Goal: Task Accomplishment & Management: Use online tool/utility

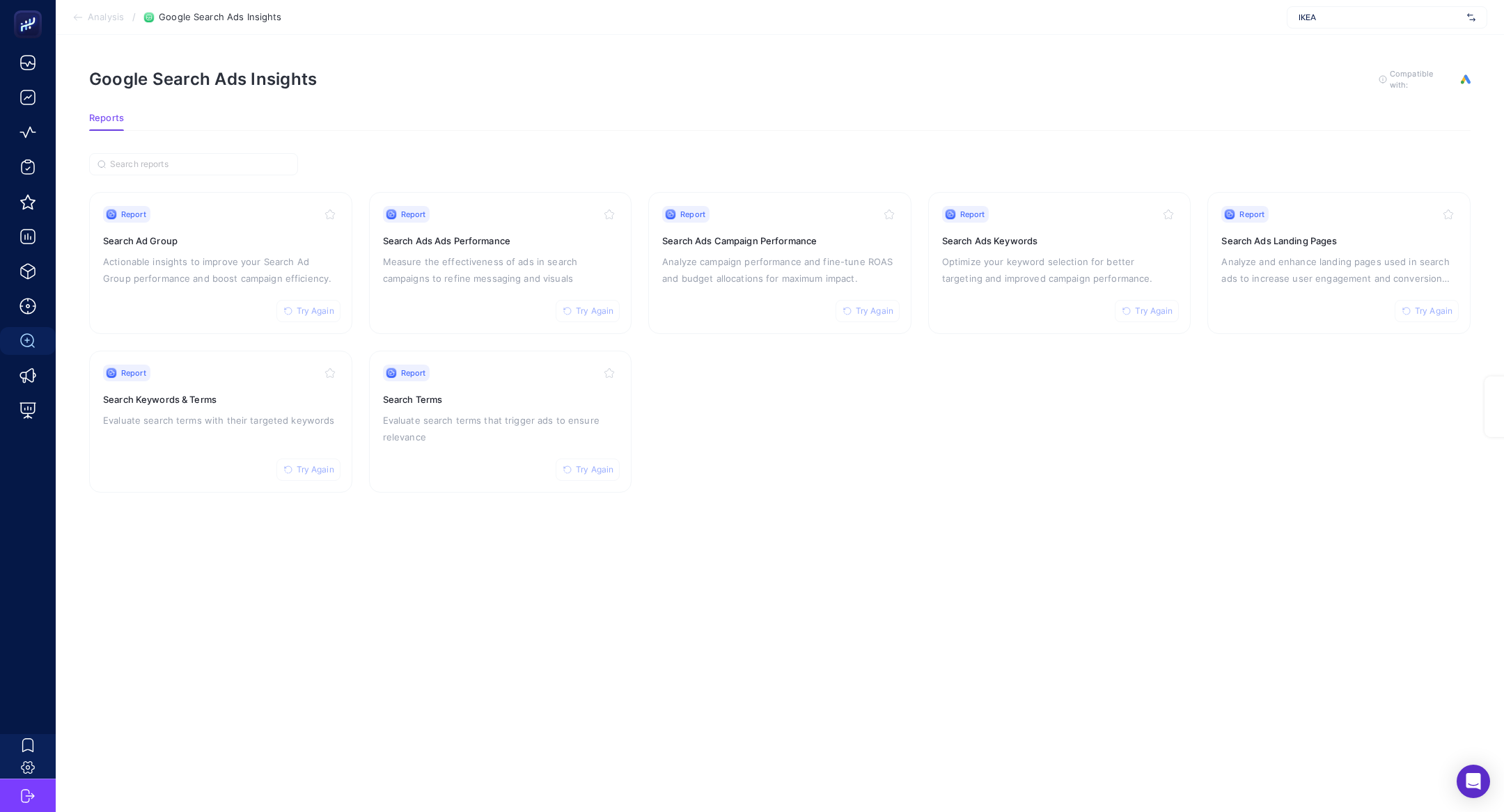
click at [1388, 15] on span "IKEA" at bounding box center [1380, 17] width 163 height 11
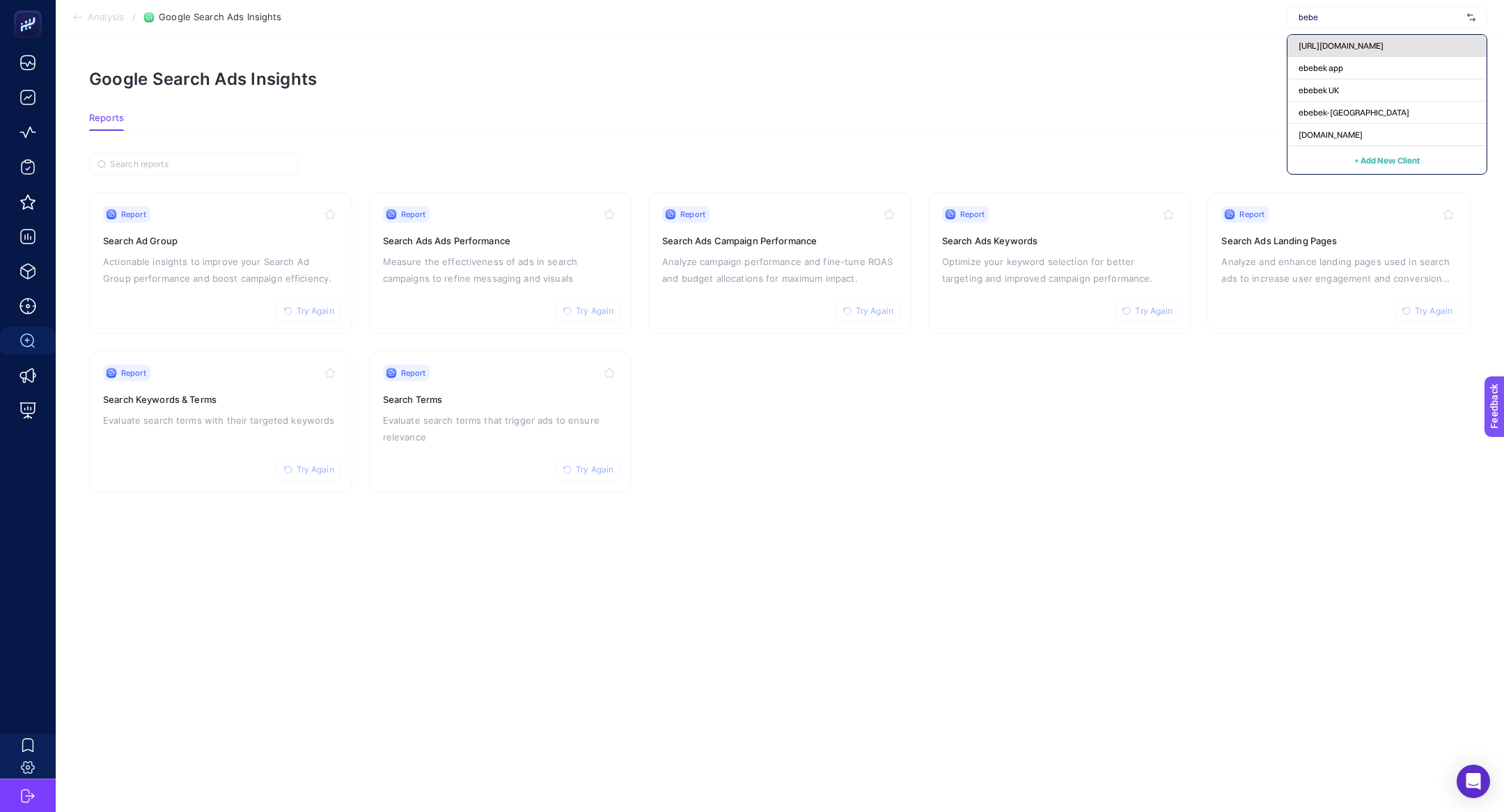
type input "bebe"
click at [1318, 49] on span "[URL][DOMAIN_NAME]" at bounding box center [1340, 45] width 85 height 11
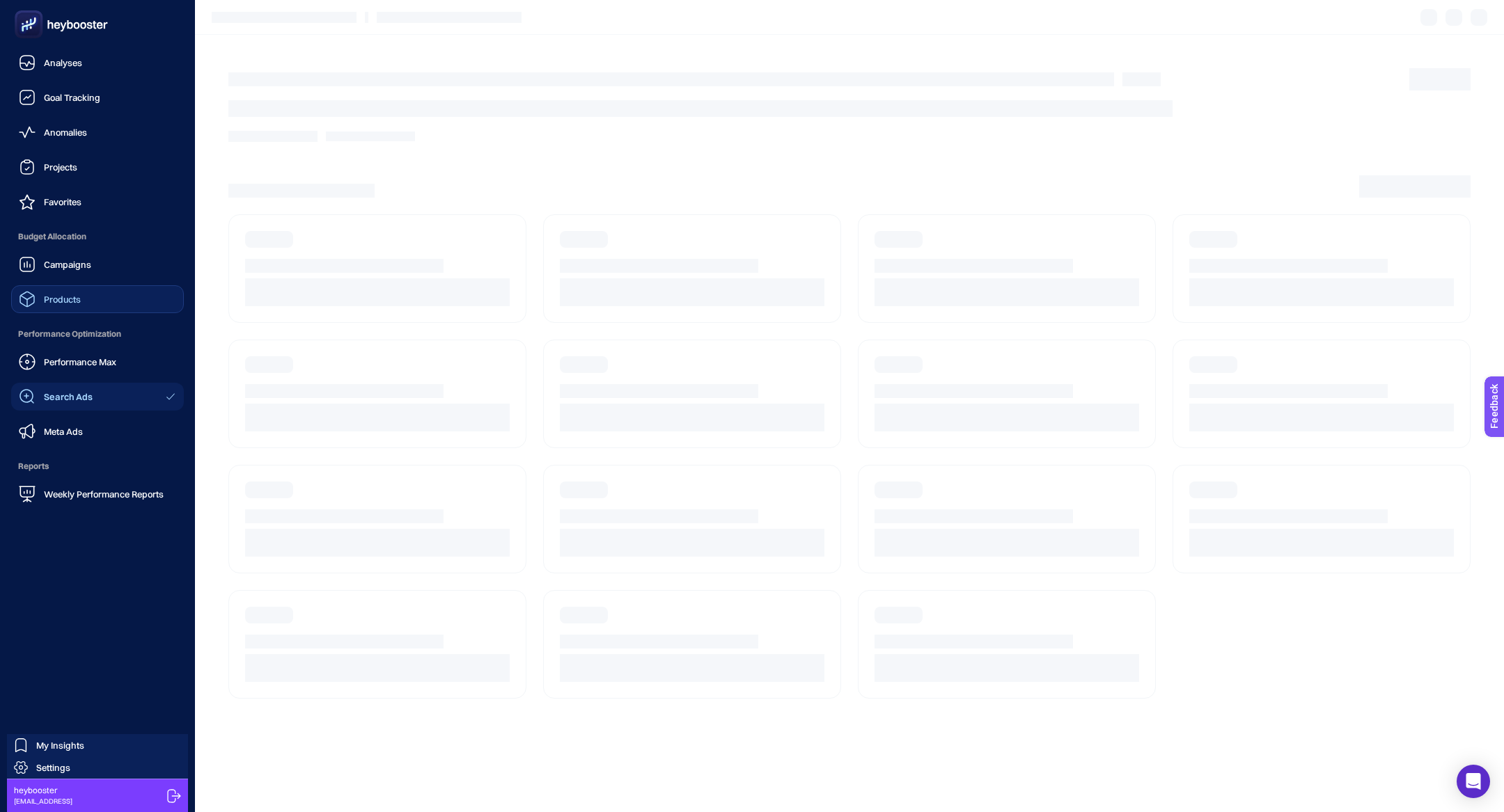
click at [39, 289] on link "Products" at bounding box center [97, 299] width 173 height 28
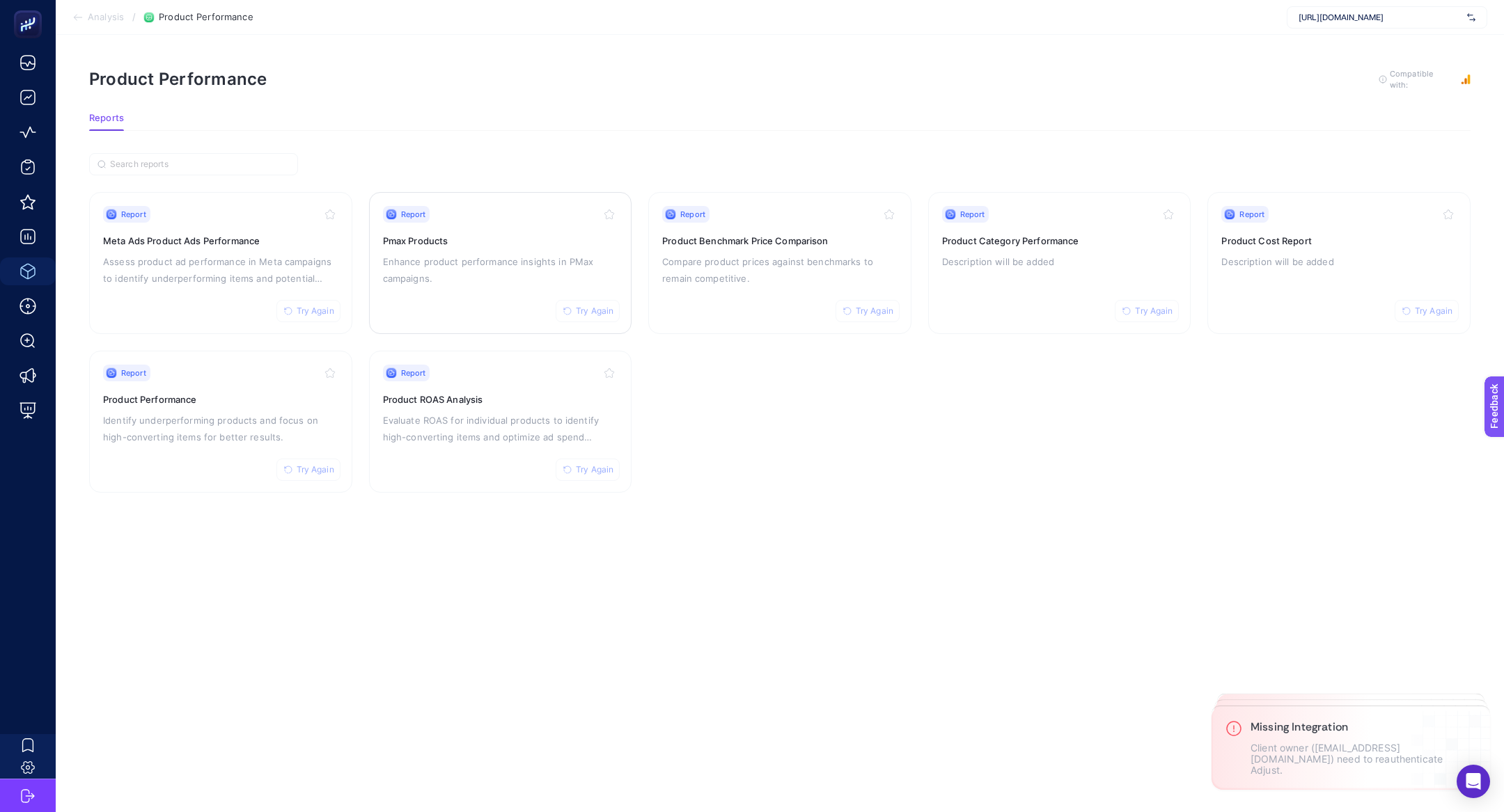
click at [528, 260] on p "Enhance product performance insights in PMax campaigns." at bounding box center [501, 270] width 235 height 34
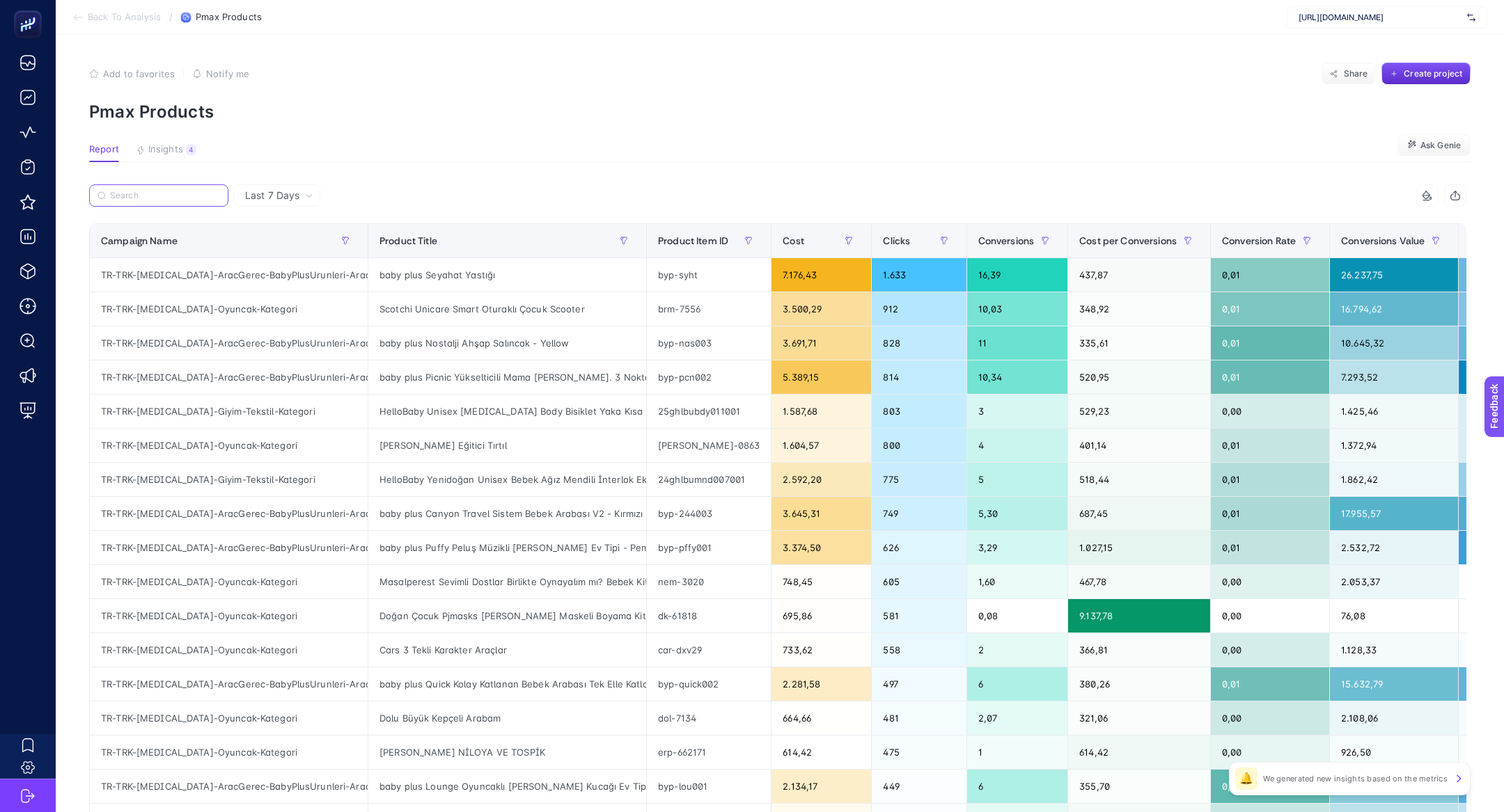
click at [161, 200] on input "Search" at bounding box center [165, 196] width 110 height 10
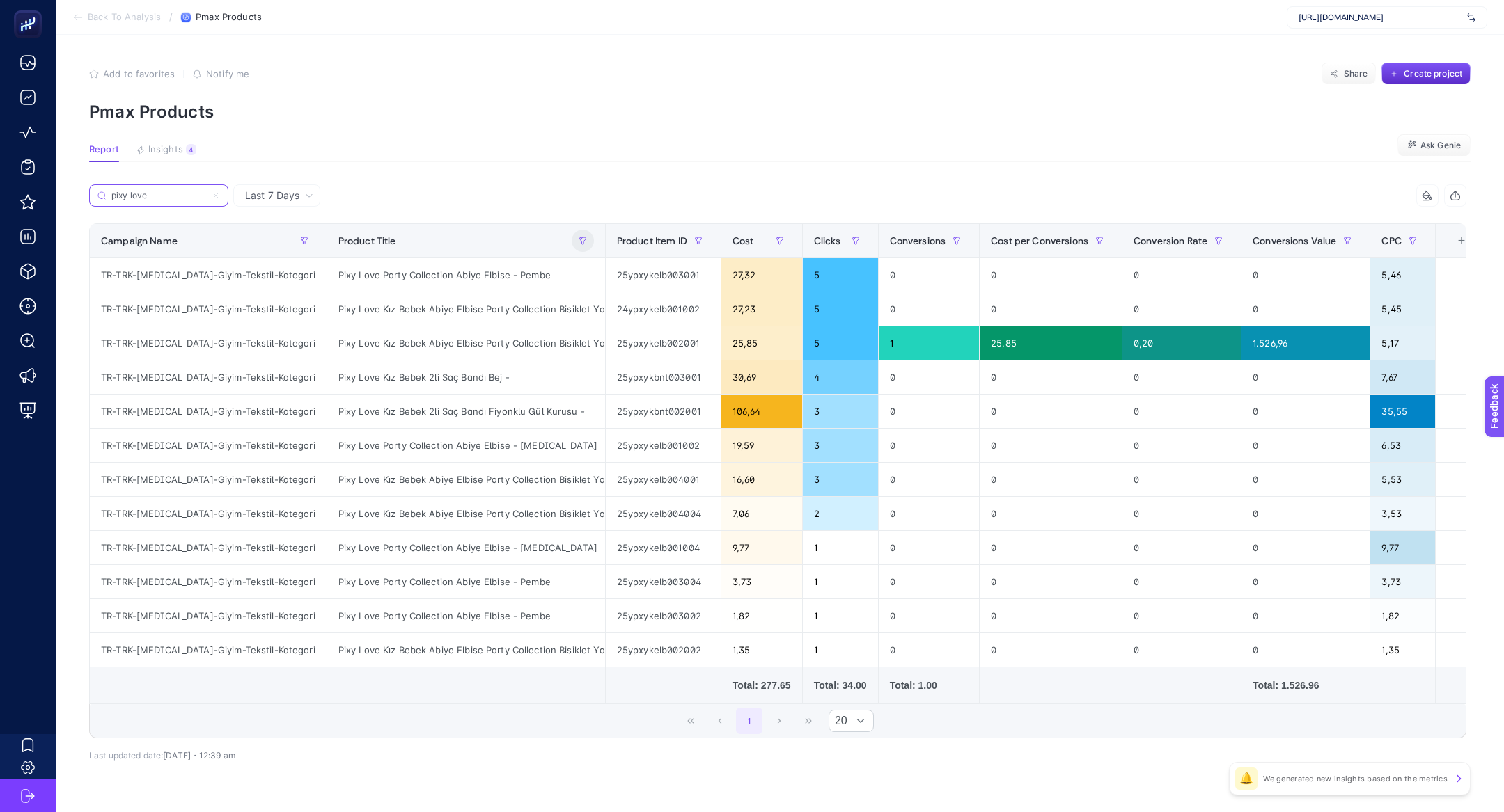
type input "pixy love"
click at [579, 241] on icon "button" at bounding box center [583, 241] width 8 height 8
click at [602, 320] on span "Starts with" at bounding box center [607, 317] width 124 height 28
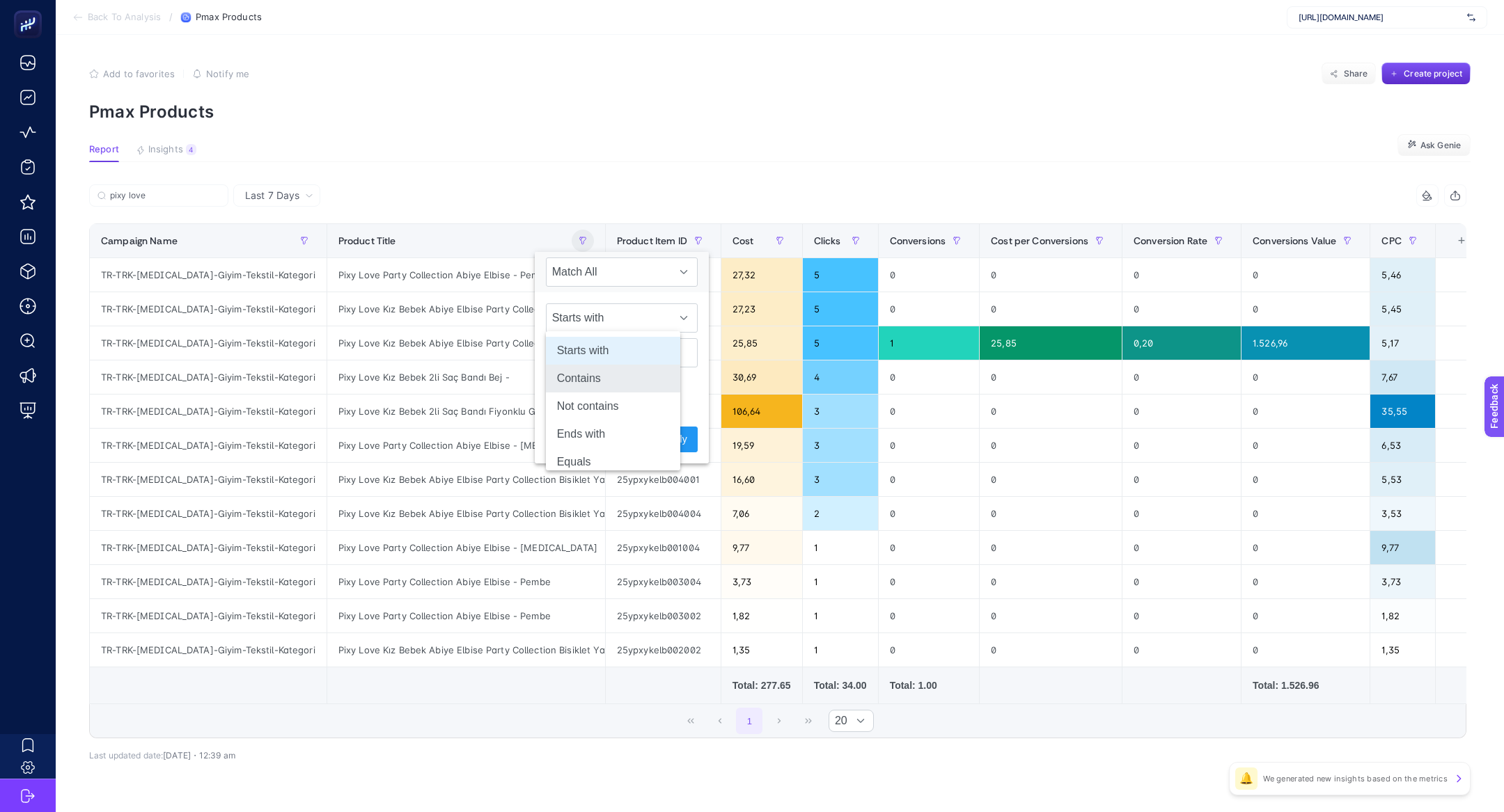
click at [600, 384] on li "Contains" at bounding box center [613, 378] width 134 height 28
click at [599, 354] on input "text" at bounding box center [622, 353] width 152 height 29
type input "abiye"
click at [672, 437] on button "Apply" at bounding box center [675, 439] width 45 height 26
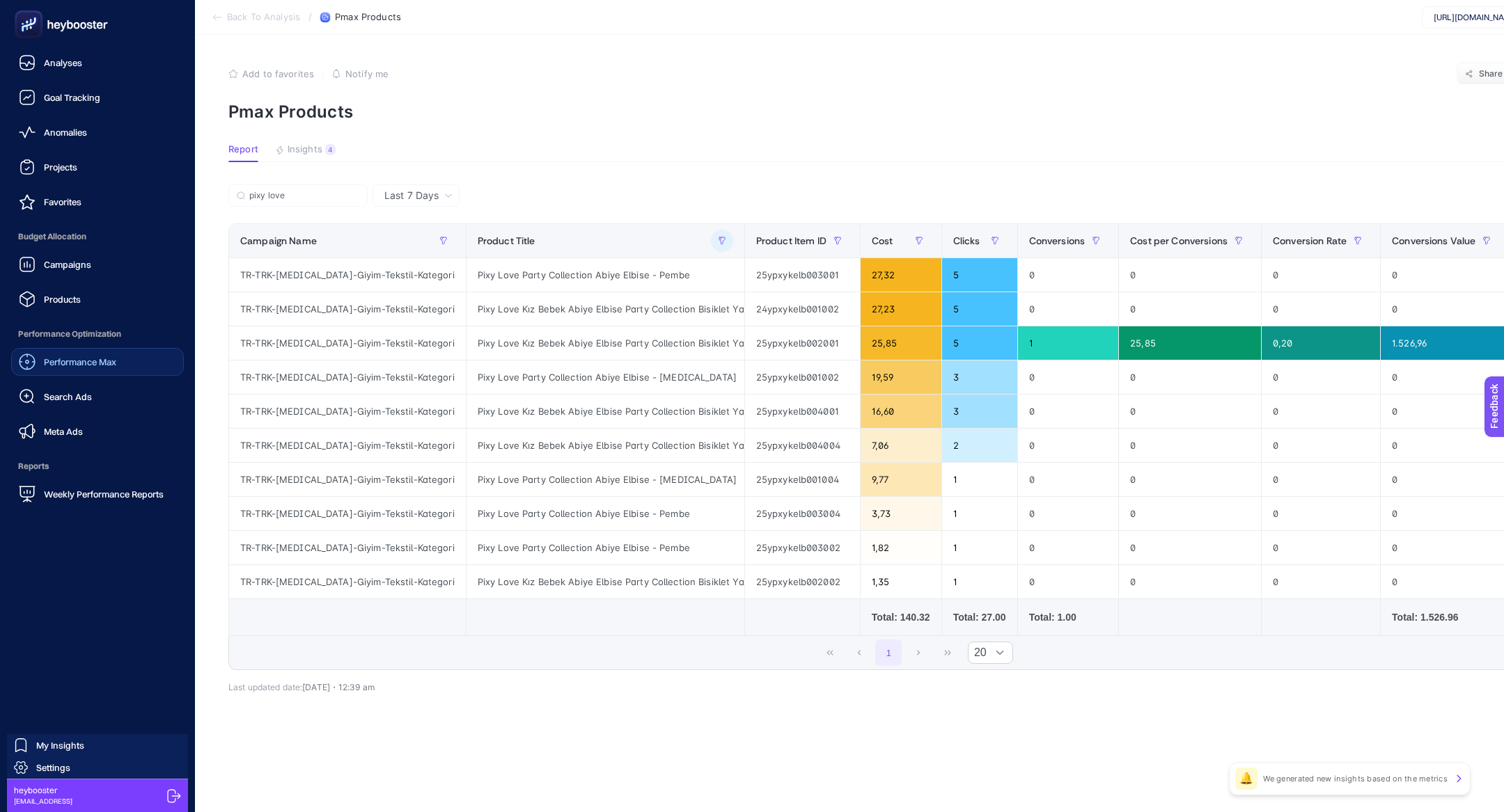
click at [48, 361] on span "Performance Max" at bounding box center [80, 361] width 72 height 11
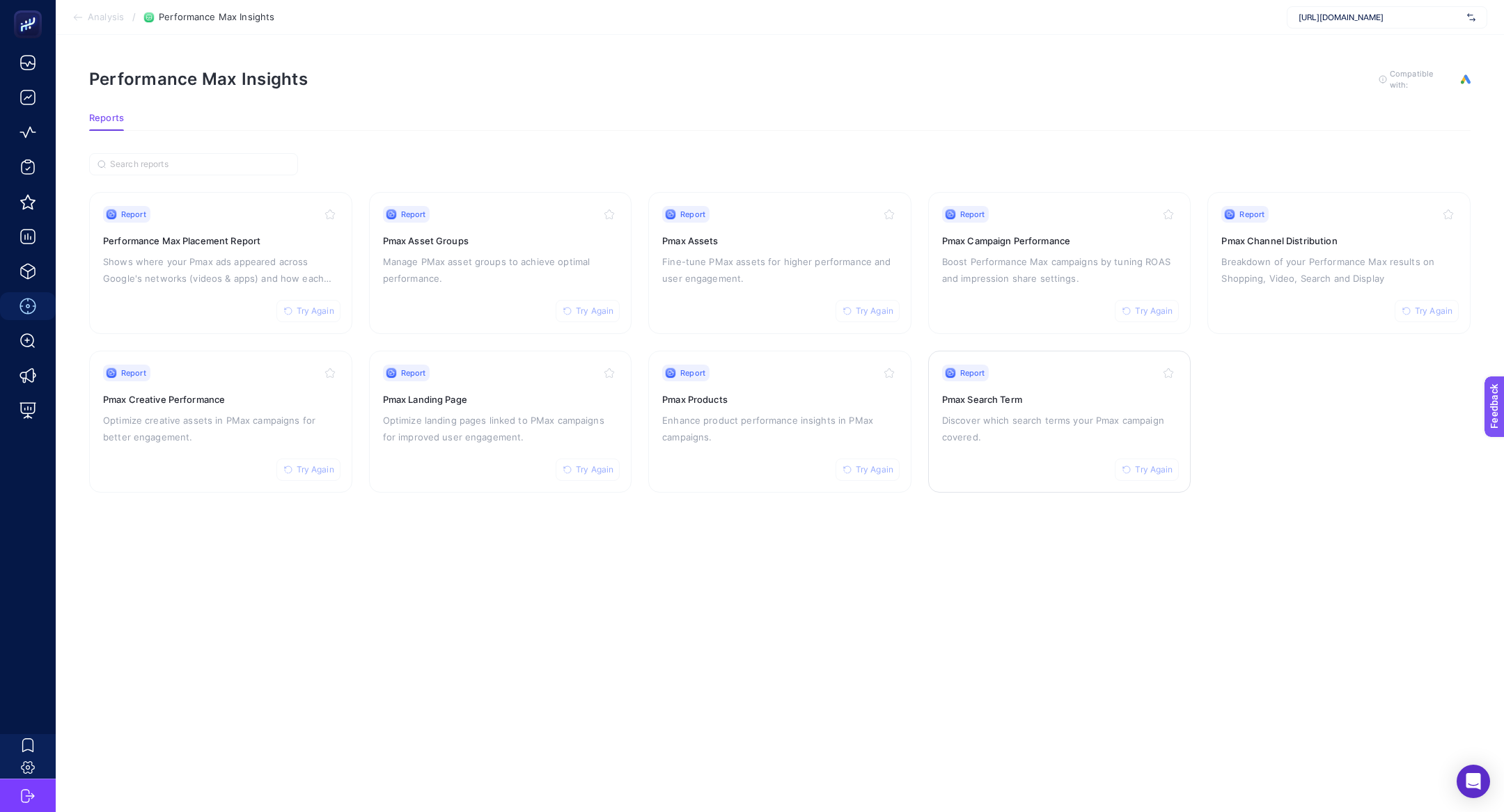
click at [1060, 401] on h3 "Pmax Search Term" at bounding box center [1060, 399] width 235 height 14
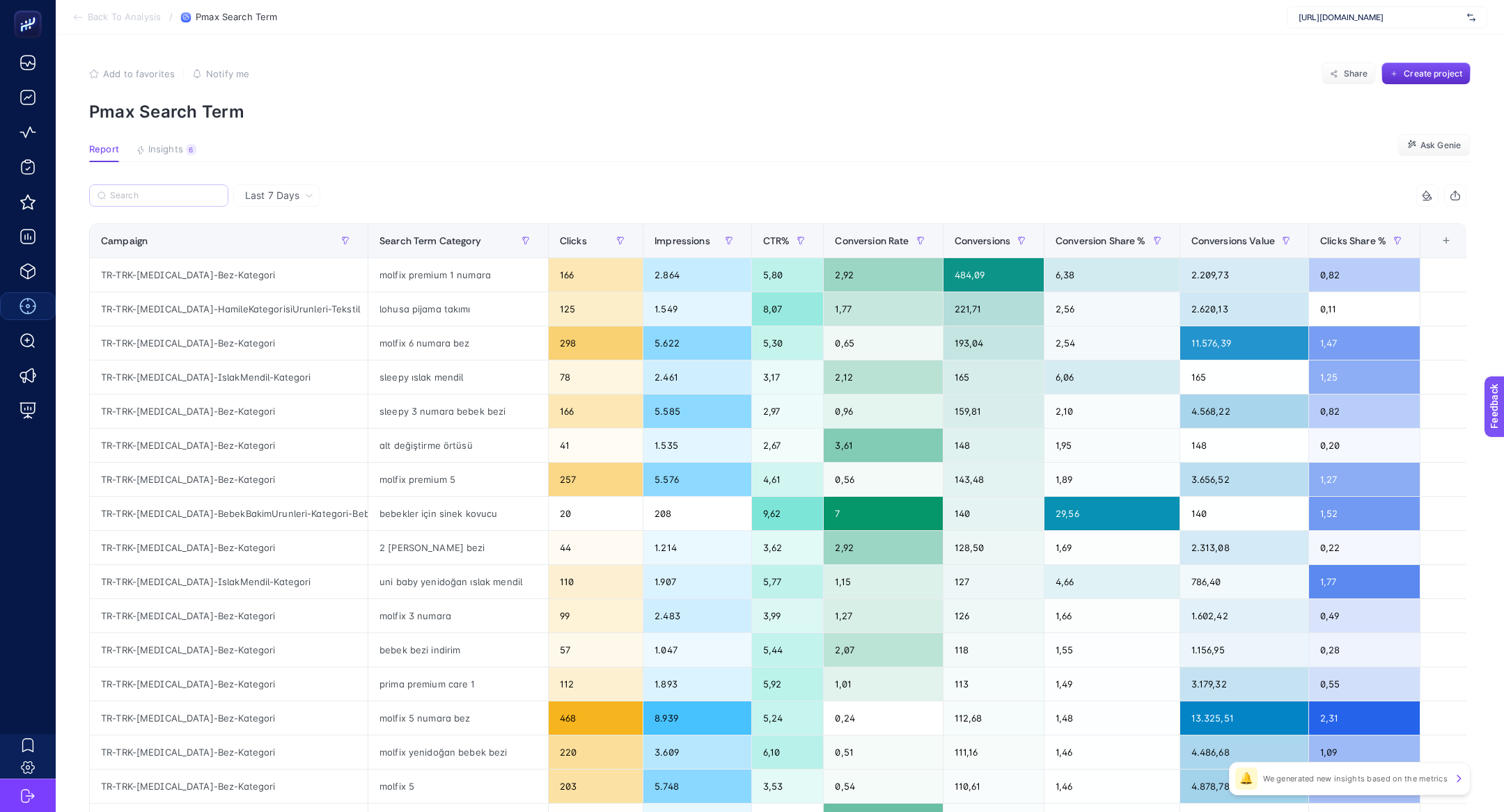
click at [152, 189] on label at bounding box center [159, 196] width 139 height 23
click at [152, 191] on input "Search" at bounding box center [165, 196] width 110 height 10
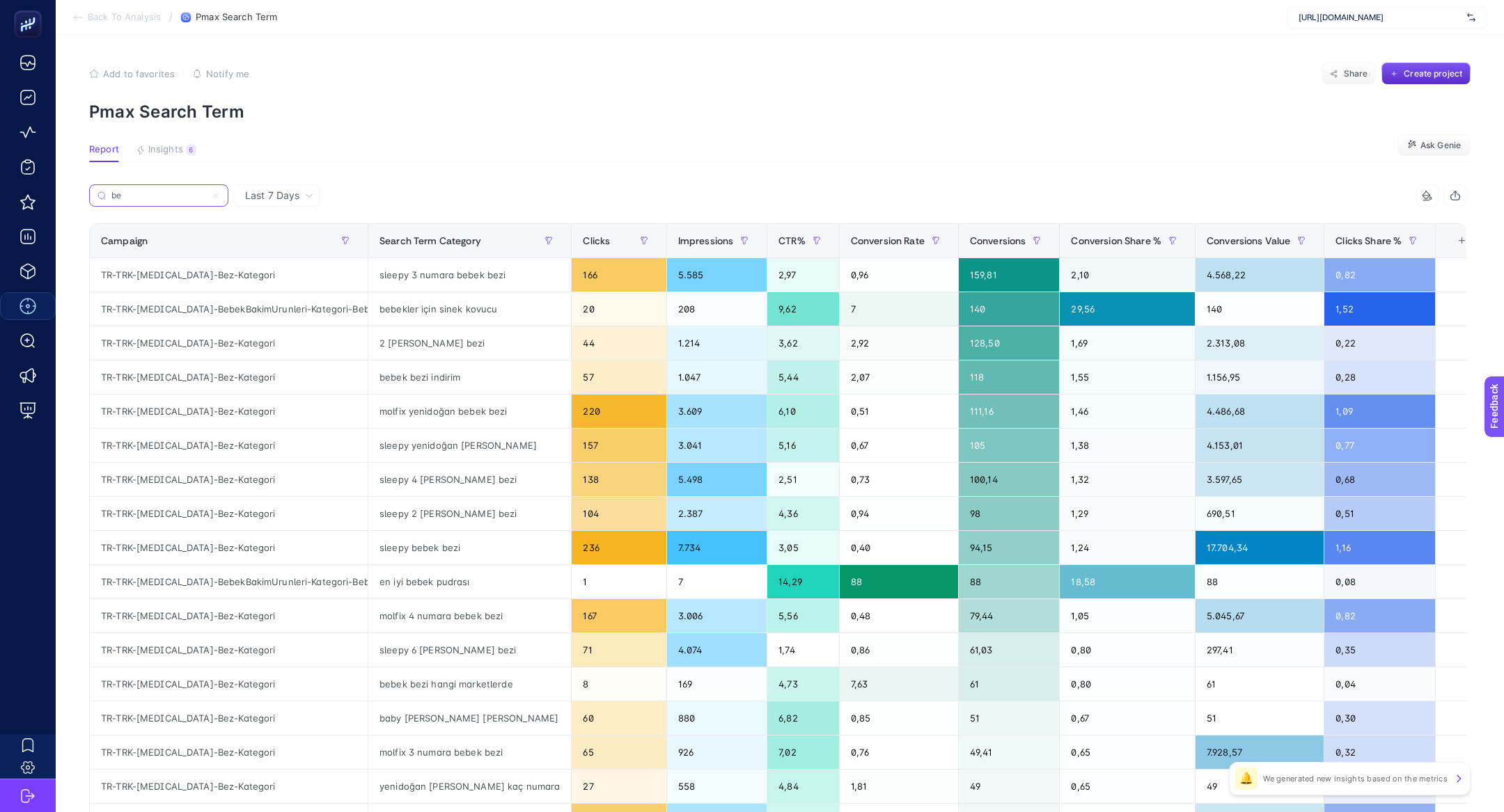
type input "b"
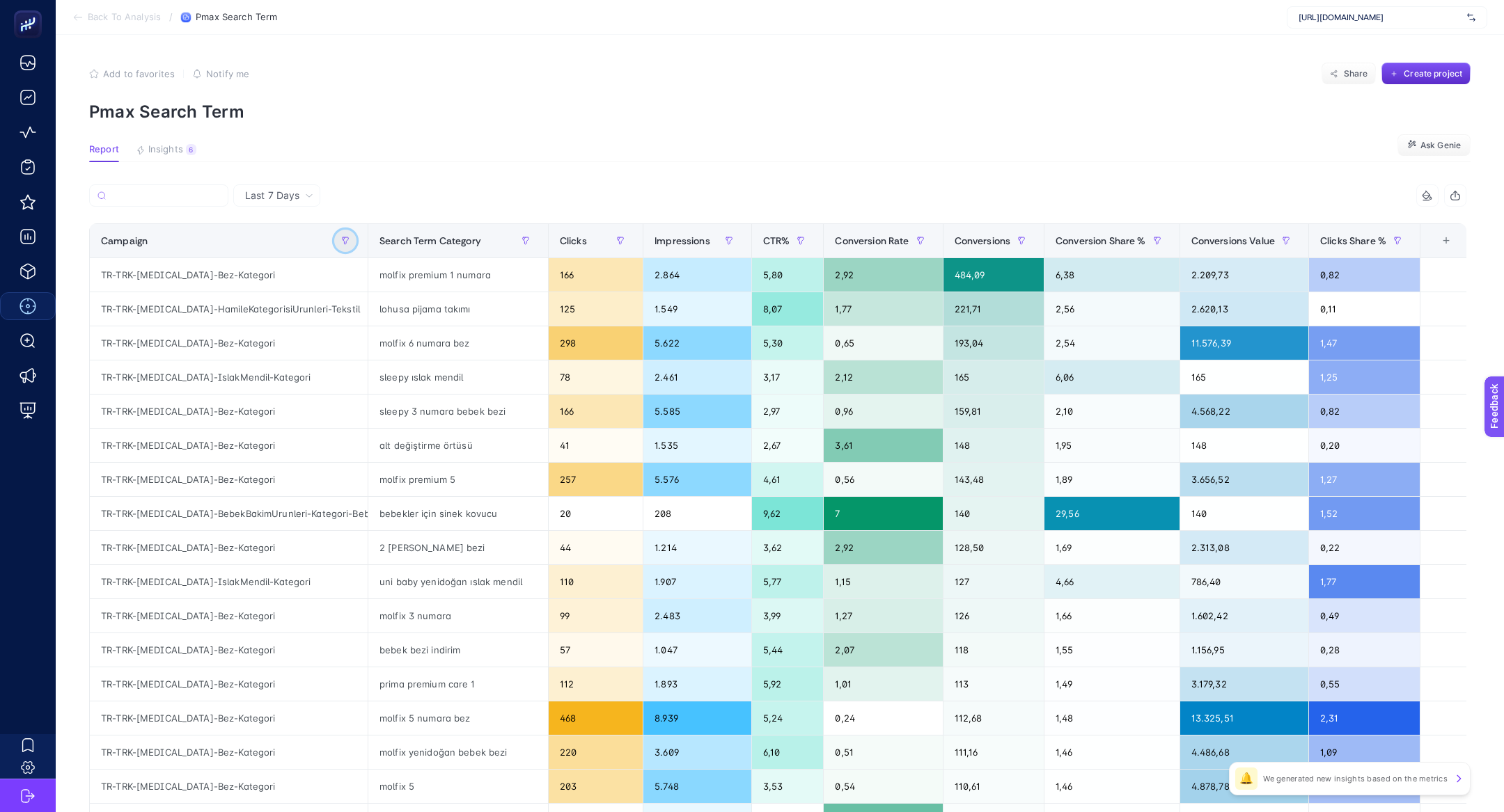
click at [346, 233] on button "button" at bounding box center [345, 240] width 23 height 23
click at [392, 322] on span "Starts with" at bounding box center [408, 317] width 124 height 28
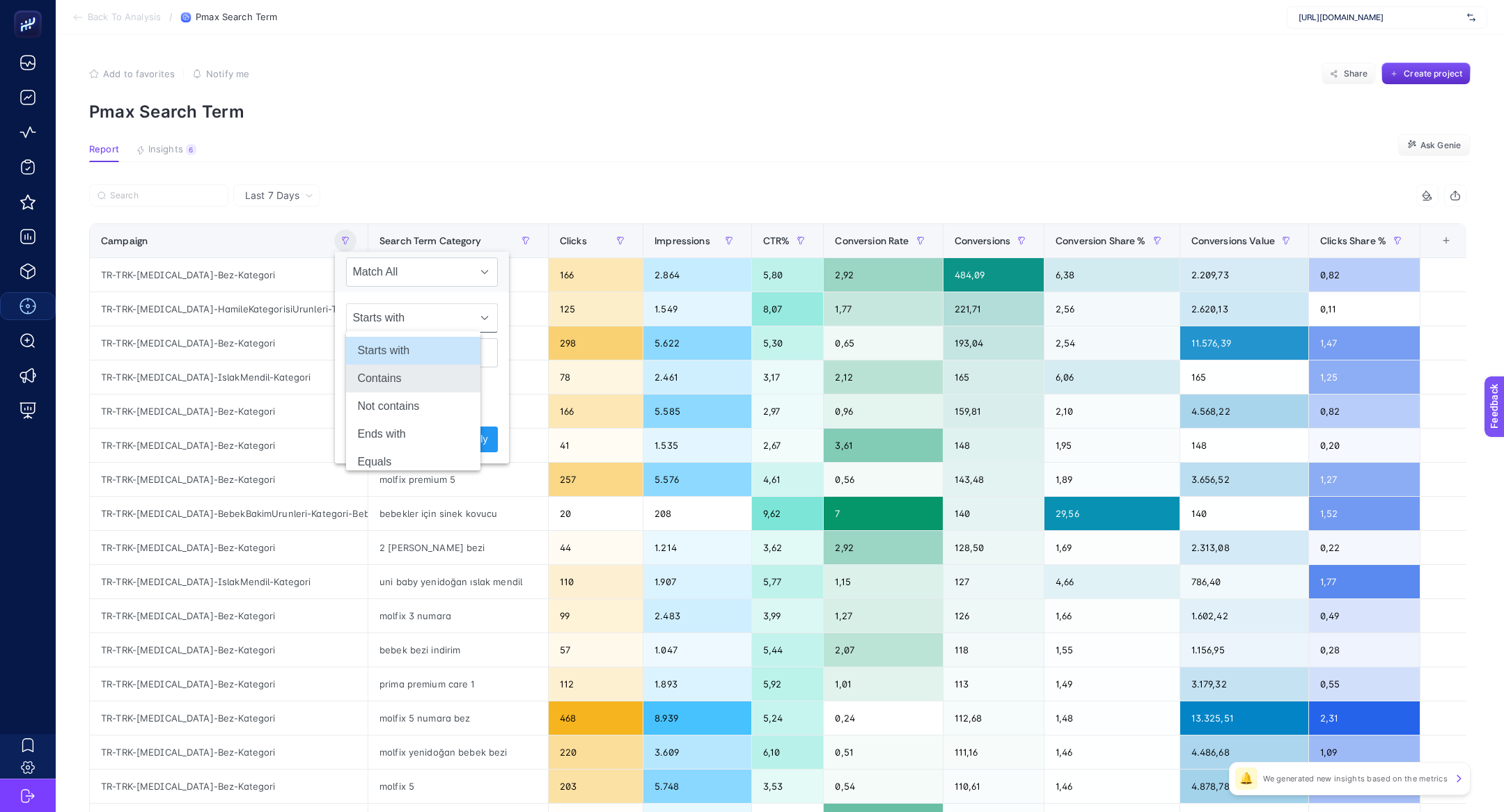
click at [407, 380] on li "Contains" at bounding box center [413, 378] width 134 height 28
click at [406, 347] on input "text" at bounding box center [422, 353] width 152 height 29
type input "giyim"
click at [472, 440] on button "Apply" at bounding box center [476, 439] width 45 height 26
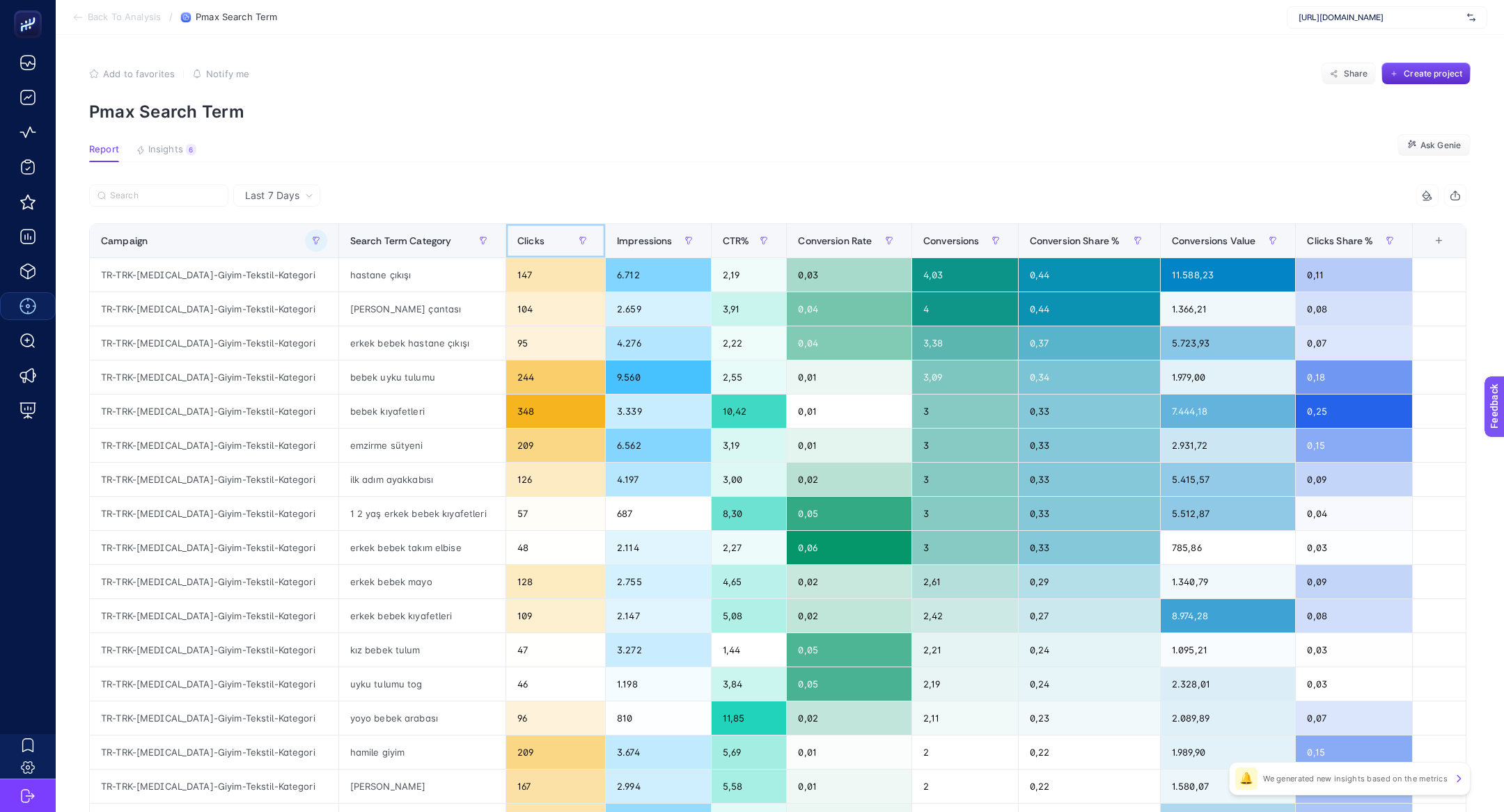
click at [518, 239] on div "Clicks" at bounding box center [555, 240] width 76 height 23
click at [518, 239] on span "Clicks" at bounding box center [531, 240] width 27 height 11
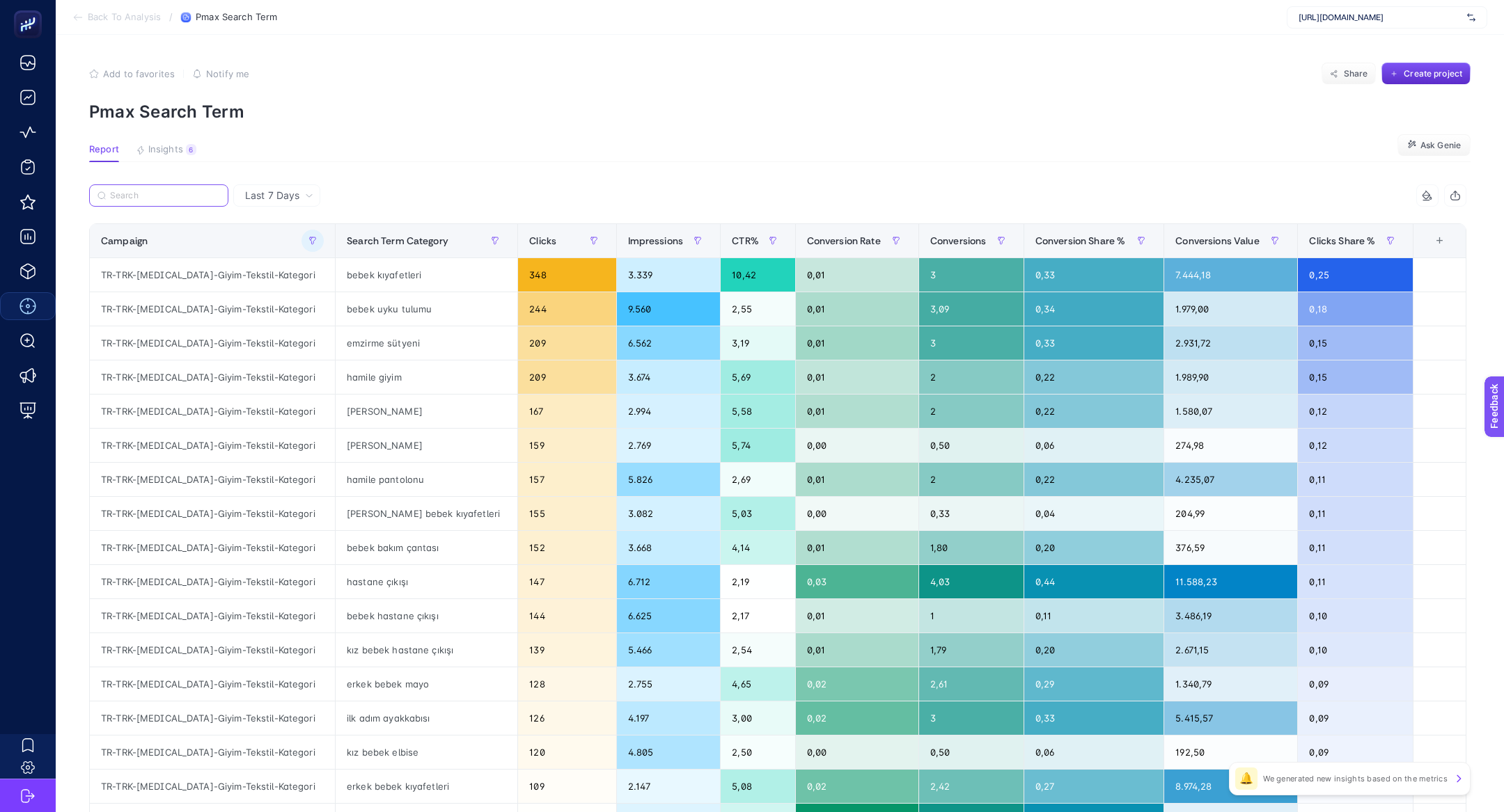
click at [185, 191] on input "Search" at bounding box center [165, 196] width 110 height 10
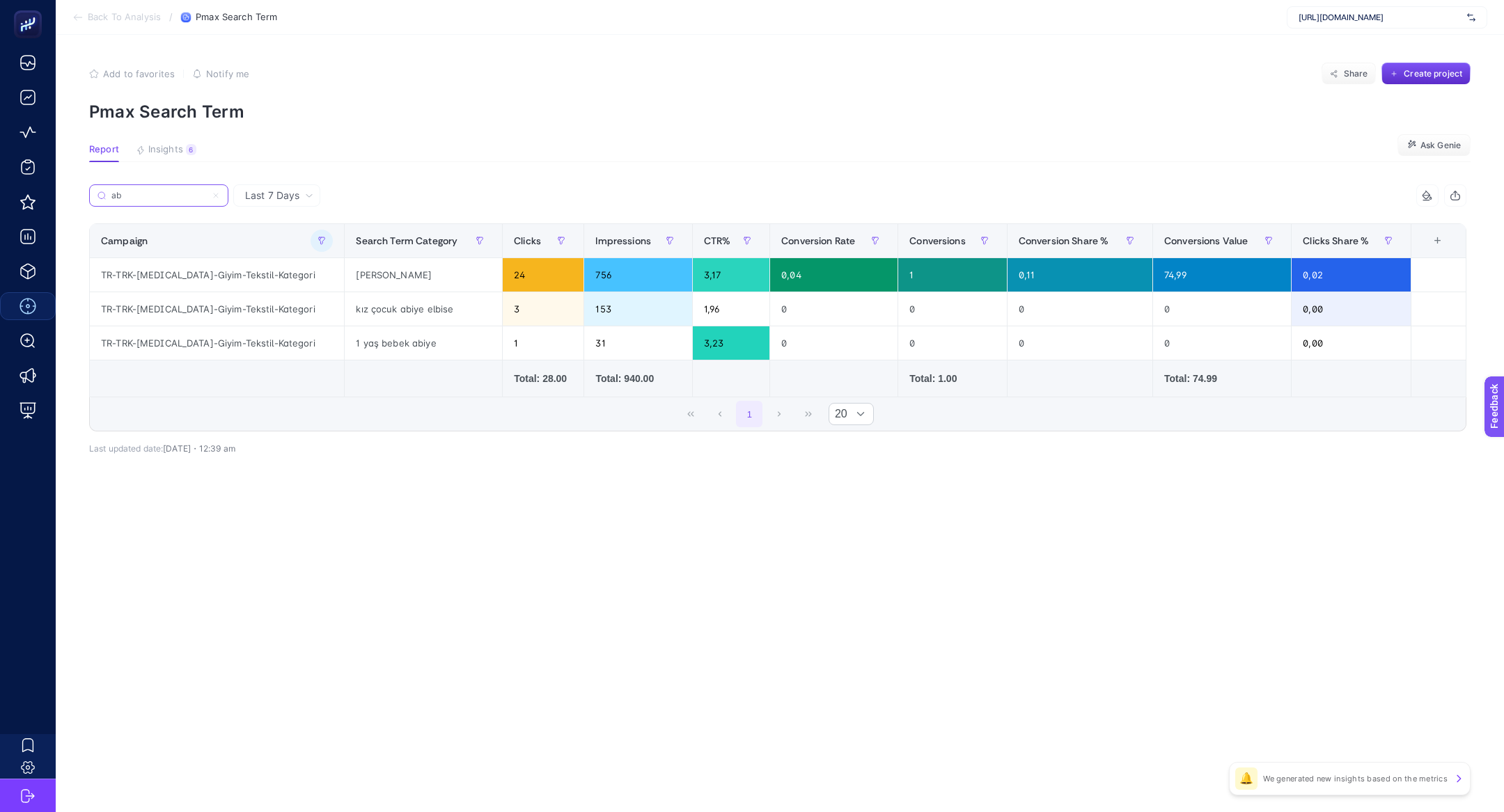
type input "a"
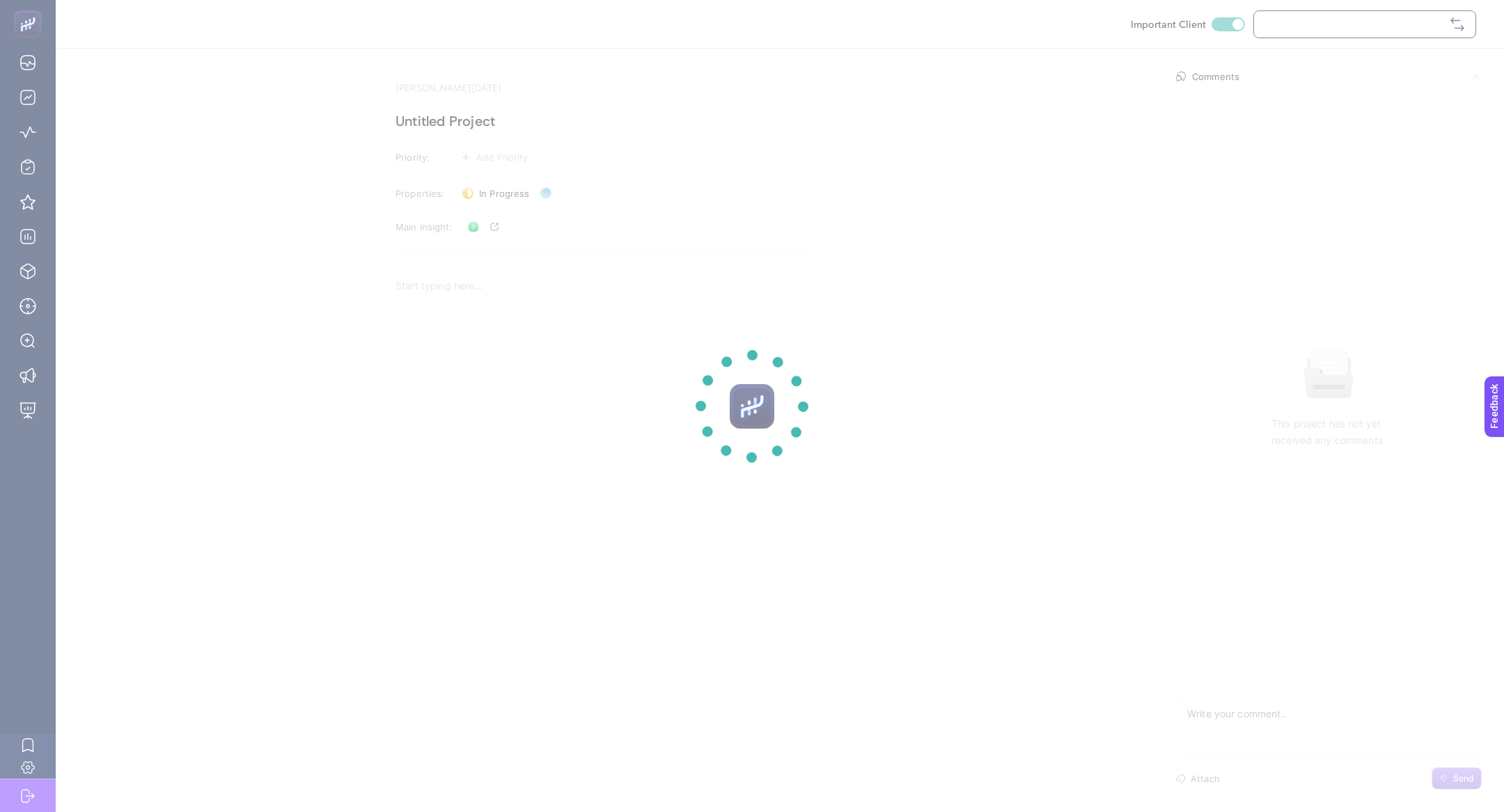
checkbox input "true"
